Goal: Information Seeking & Learning: Learn about a topic

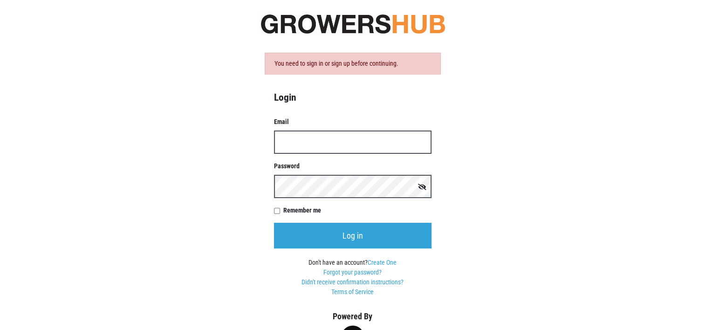
click at [296, 142] on input "Email" at bounding box center [353, 142] width 158 height 23
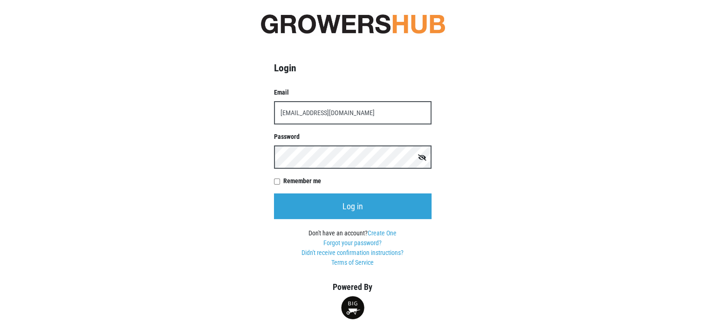
type input "KCFCAAC@TACONIC.NET"
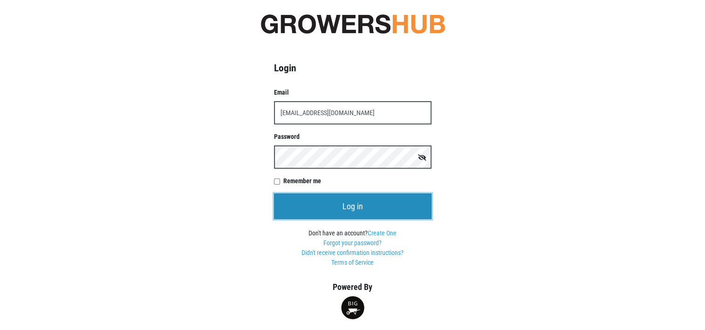
click at [360, 205] on input "Log in" at bounding box center [353, 206] width 158 height 26
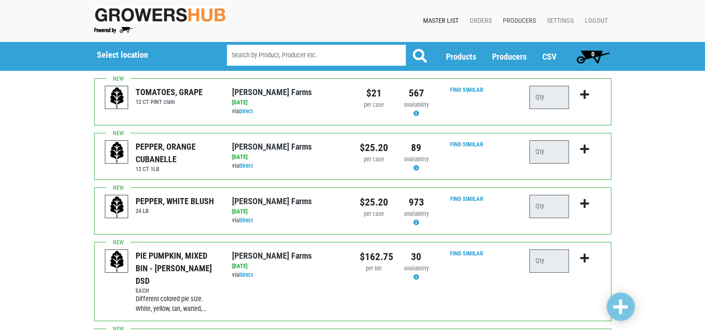
click at [519, 18] on link "Producers" at bounding box center [517, 21] width 44 height 18
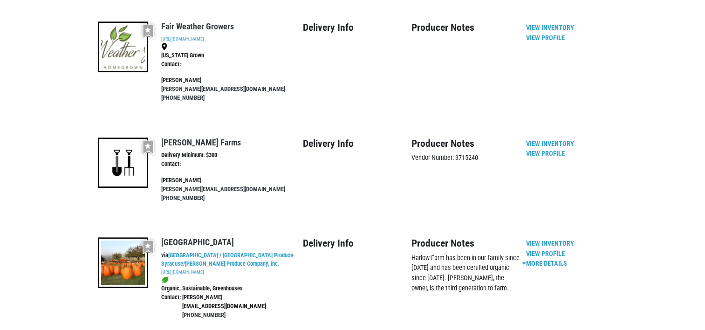
scroll to position [746, 0]
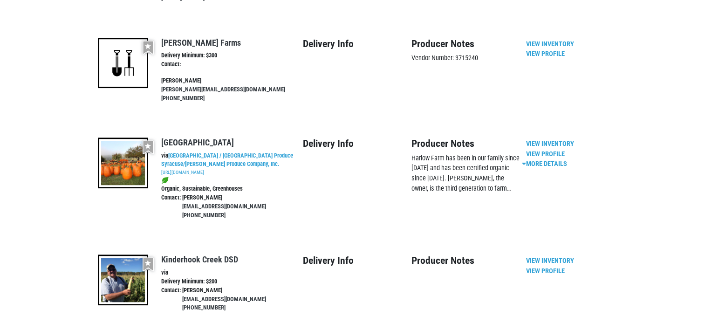
click at [123, 254] on img at bounding box center [123, 279] width 51 height 51
click at [547, 257] on link "View Inventory" at bounding box center [550, 261] width 48 height 8
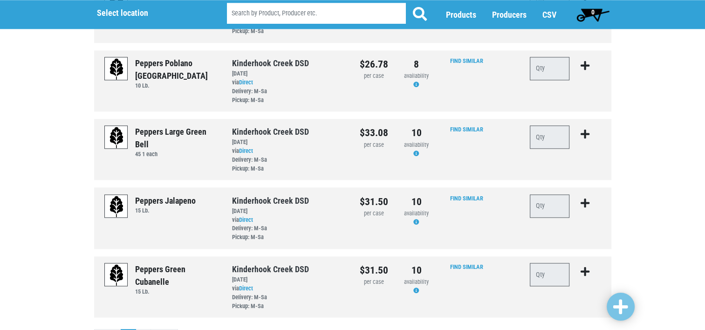
scroll to position [1199, 0]
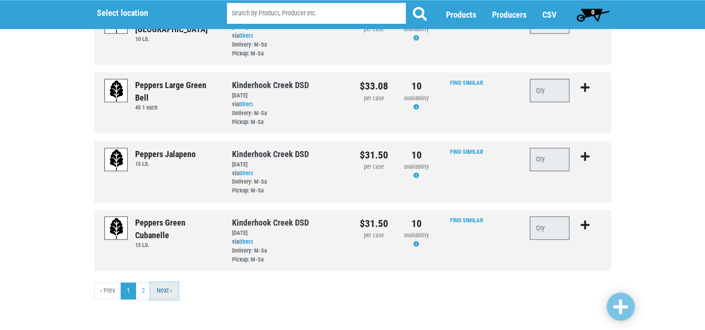
click at [164, 289] on link "Next ›" at bounding box center [165, 290] width 28 height 17
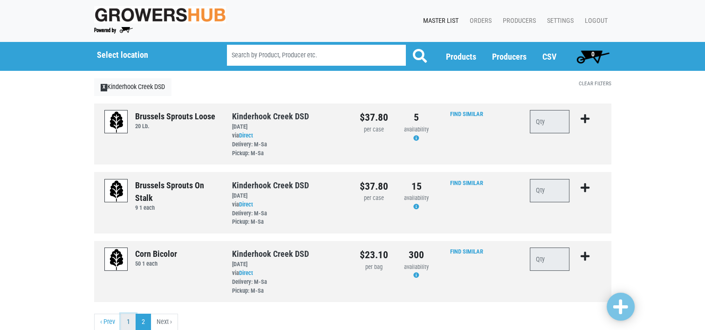
click at [129, 323] on link "1" at bounding box center [128, 322] width 15 height 17
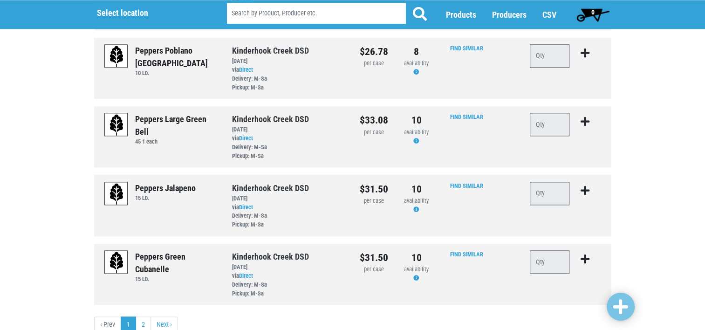
scroll to position [1199, 0]
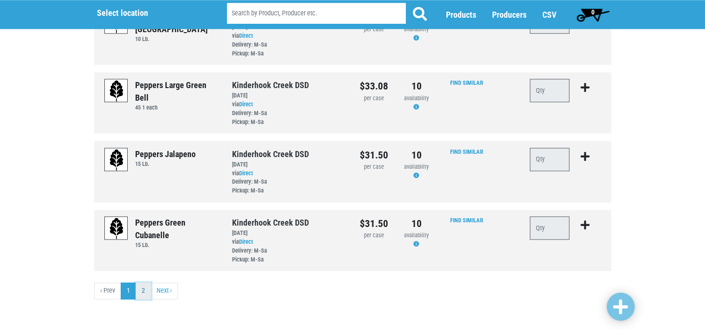
click at [141, 289] on link "2" at bounding box center [143, 290] width 15 height 17
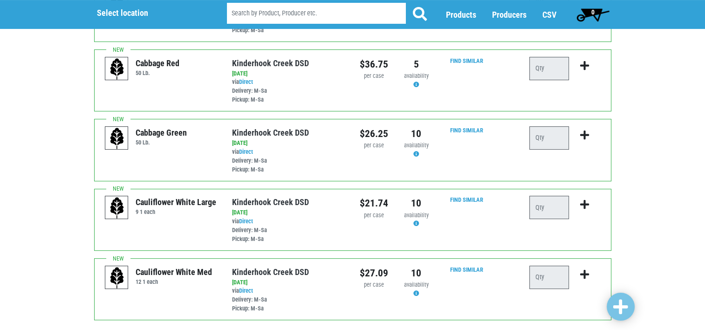
scroll to position [280, 0]
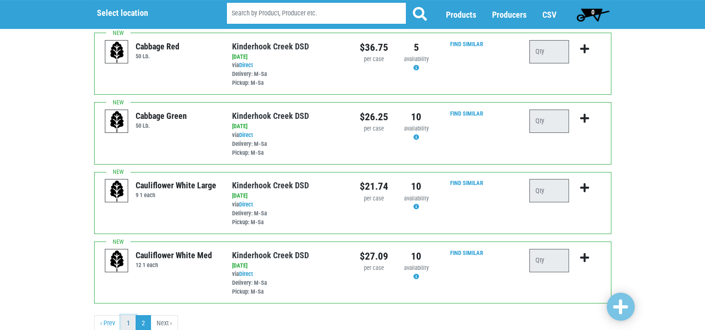
click at [127, 323] on link "1" at bounding box center [128, 323] width 15 height 17
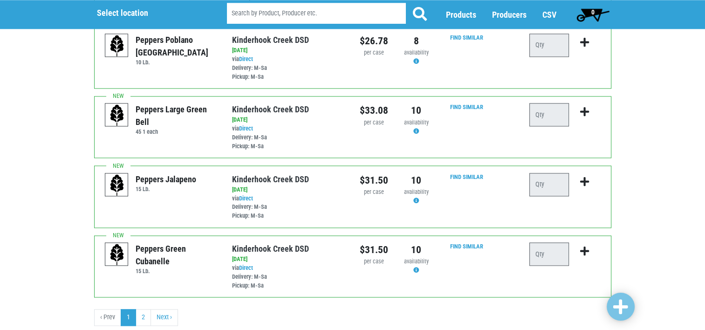
scroll to position [1214, 0]
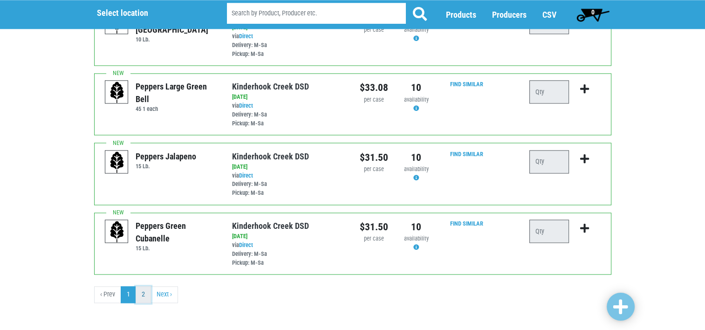
click at [143, 287] on link "2" at bounding box center [143, 294] width 15 height 17
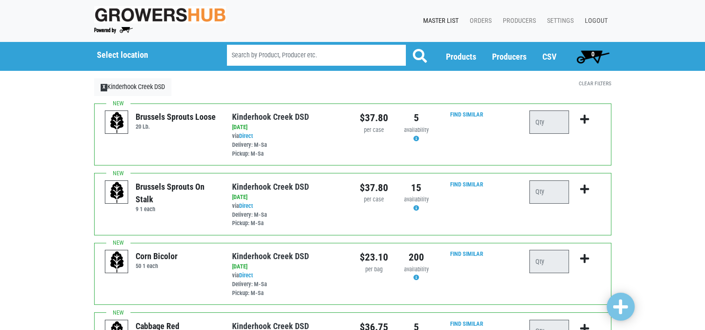
click at [597, 19] on link "Logout" at bounding box center [595, 21] width 34 height 18
